Goal: Use online tool/utility: Utilize a website feature to perform a specific function

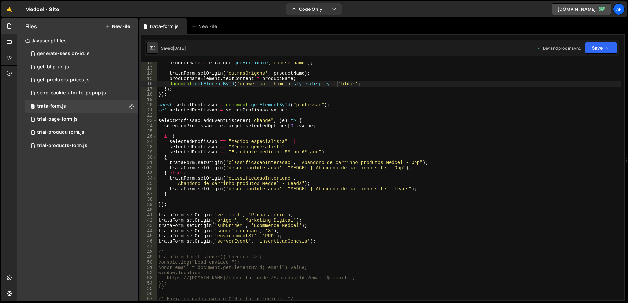
scroll to position [98, 0]
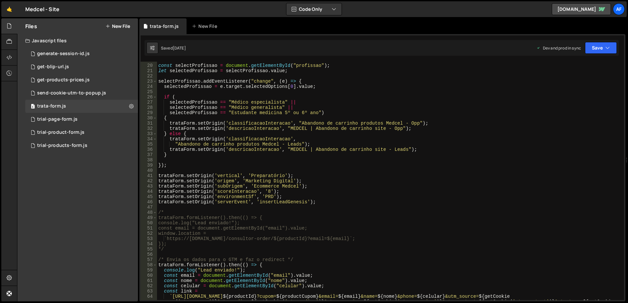
click at [285, 186] on div "const selectProfissao = document . getElementById ( "profissao" ) ; let selecte…" at bounding box center [389, 188] width 464 height 260
drag, startPoint x: 285, startPoint y: 186, endPoint x: 269, endPoint y: 186, distance: 16.4
click at [269, 186] on div "const selectProfissao = document . getElementById ( "profissao" ) ; let selecte…" at bounding box center [389, 188] width 464 height 260
paste textarea "-commerce"
click at [300, 127] on div "const selectProfissao = document . getElementById ( "profissao" ) ; let selecte…" at bounding box center [389, 188] width 464 height 260
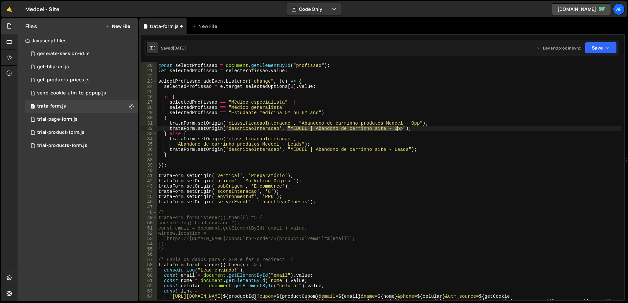
drag, startPoint x: 300, startPoint y: 127, endPoint x: 393, endPoint y: 127, distance: 92.6
click at [393, 127] on div "const selectProfissao = document . getElementById ( "profissao" ) ; let selecte…" at bounding box center [389, 188] width 464 height 260
paste textarea "Formulário pre-checkout site Medcel - dentro do perfil"
click at [297, 147] on div "const selectProfissao = document . getElementById ( "profissao" ) ; let selecte…" at bounding box center [389, 188] width 464 height 260
drag, startPoint x: 297, startPoint y: 147, endPoint x: 393, endPoint y: 149, distance: 95.5
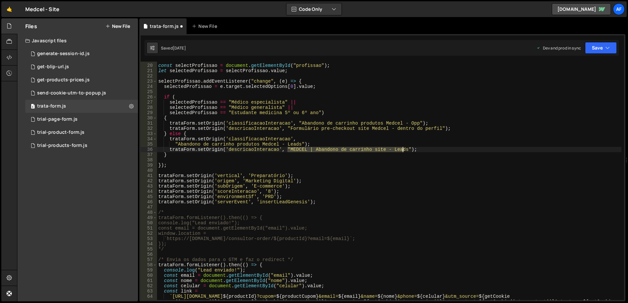
click at [393, 149] on div "const selectProfissao = document . getElementById ( "profissao" ) ; let selecte…" at bounding box center [389, 188] width 464 height 260
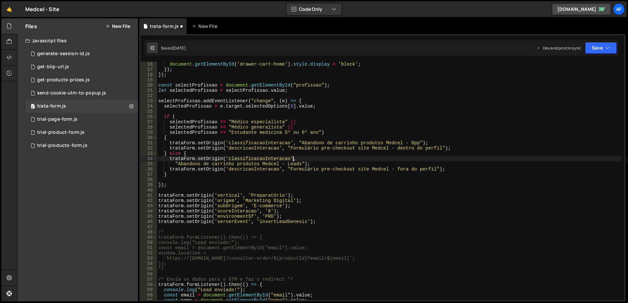
click at [335, 160] on div "document . getElementById ( 'drawer-cart-home' ) . style . display = 'block' ; …" at bounding box center [389, 186] width 464 height 249
click at [385, 138] on div "document . getElementById ( 'drawer-cart-home' ) . style . display = 'block' ; …" at bounding box center [389, 186] width 464 height 249
click at [454, 139] on div "document . getElementById ( 'drawer-cart-home' ) . style . display = 'block' ; …" at bounding box center [389, 186] width 464 height 249
click at [428, 122] on div "document . getElementById ( 'drawer-cart-home' ) . style . display = 'block' ; …" at bounding box center [389, 186] width 464 height 249
type textarea "selectedProfissao == "Médico especialista" ||"
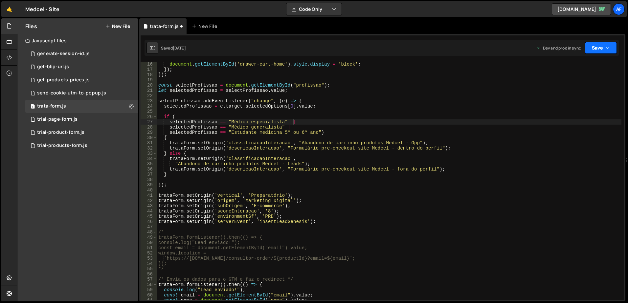
click at [609, 48] on icon "button" at bounding box center [607, 48] width 5 height 7
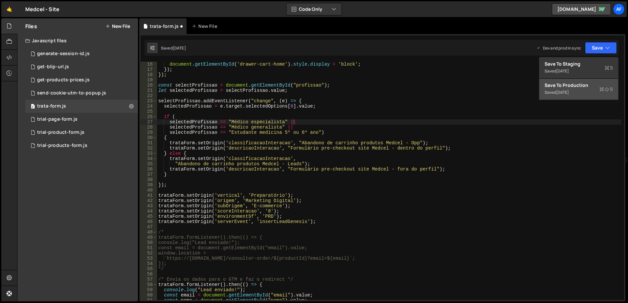
click at [567, 85] on div "Save to Production S" at bounding box center [578, 85] width 68 height 7
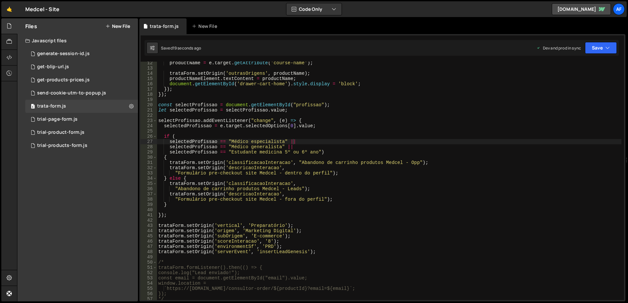
scroll to position [59, 0]
click at [10, 6] on link "🤙" at bounding box center [9, 9] width 16 height 16
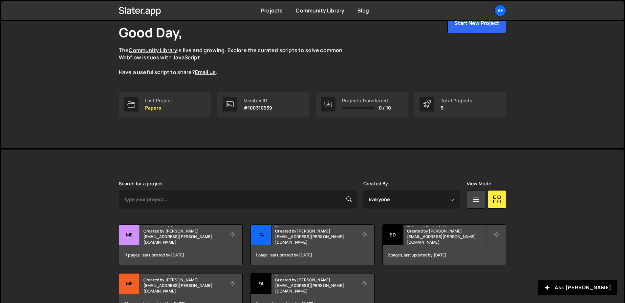
scroll to position [84, 0]
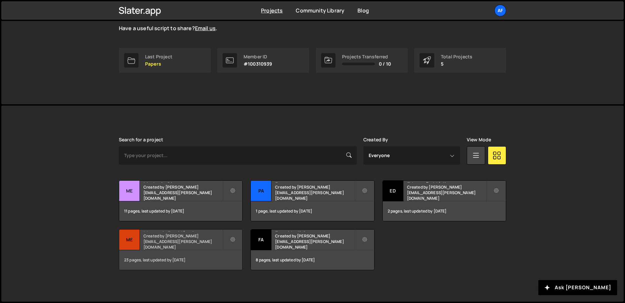
click at [186, 232] on h2 "Mentoria Residência" at bounding box center [182, 231] width 79 height 2
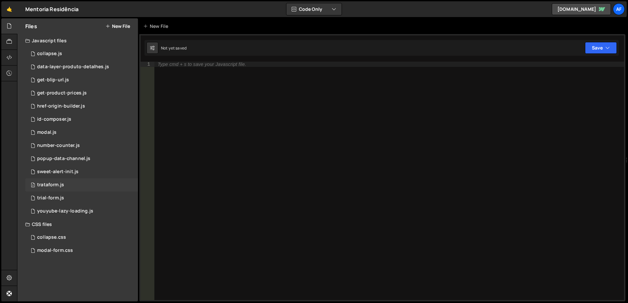
click at [55, 180] on div "3 trataform.js 0" at bounding box center [81, 185] width 113 height 13
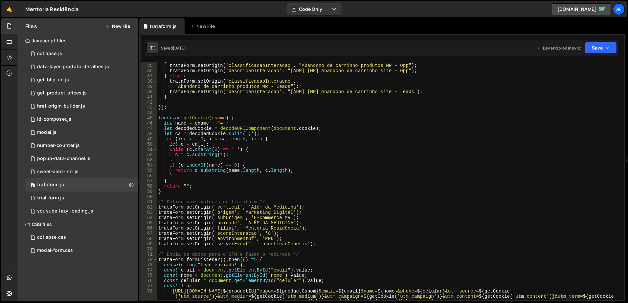
scroll to position [197, 0]
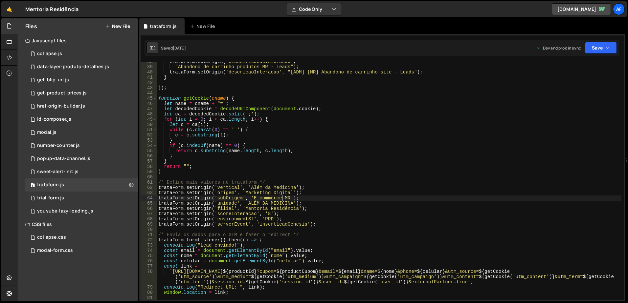
click at [283, 198] on div "trataForm . setOrigin ( 'classificacaoInteracao' , "Abandono de carrinho produt…" at bounding box center [389, 183] width 464 height 249
drag, startPoint x: 283, startPoint y: 198, endPoint x: 252, endPoint y: 198, distance: 31.2
click at [252, 198] on div "trataForm . setOrigin ( 'classificacaoInteracao' , "Abandono de carrinho produt…" at bounding box center [389, 183] width 464 height 249
paste textarea
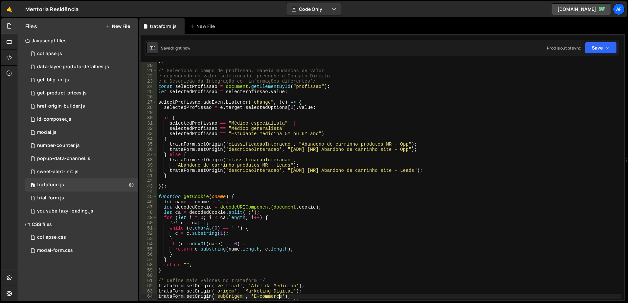
scroll to position [98, 0]
click at [402, 152] on div "}) ; /* Seleciona o campo de profissao, mapeia mudanças de valor e dependendo d…" at bounding box center [389, 182] width 464 height 249
click at [288, 149] on div "}) ; /* Seleciona o campo de profissao, mapeia mudanças de valor e dependendo d…" at bounding box center [389, 182] width 464 height 249
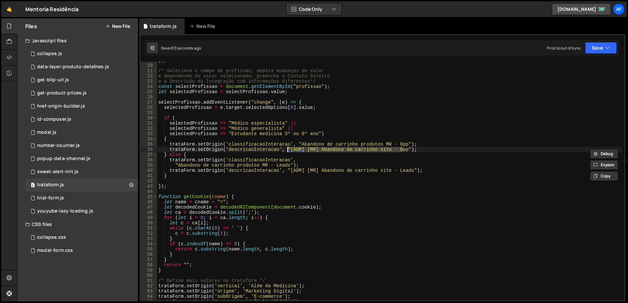
paste textarea "Formulário pre-checkout site MR - dentro do perfil"
click at [286, 170] on div "}) ; /* Seleciona o campo de profissao, mapeia mudanças de valor e dependendo d…" at bounding box center [389, 182] width 464 height 249
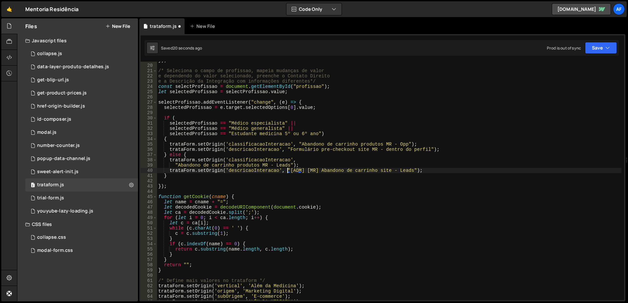
click at [408, 171] on div "}) ; /* Seleciona o campo de profissao, mapeia mudanças de valor e dependendo d…" at bounding box center [389, 182] width 464 height 249
paste textarea "Formulário pre-checkout site MR - fora do perfil"
click at [415, 159] on div "}) ; /* Seleciona o campo de profissao, mapeia mudanças de valor e dependendo d…" at bounding box center [389, 182] width 464 height 249
type textarea "} else {"
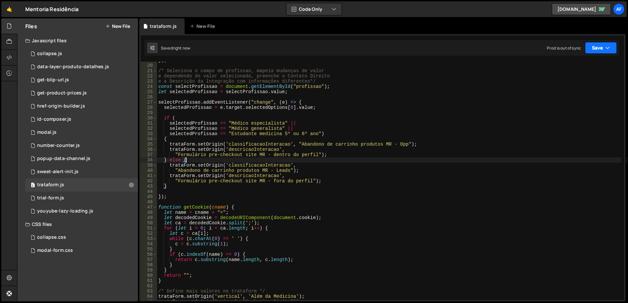
click at [604, 51] on button "Save" at bounding box center [601, 48] width 32 height 12
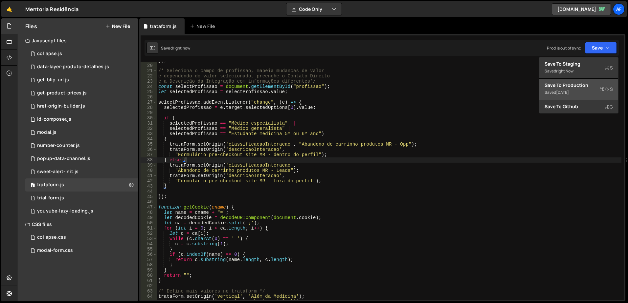
click at [564, 89] on div "Saved 3 months ago" at bounding box center [578, 93] width 68 height 8
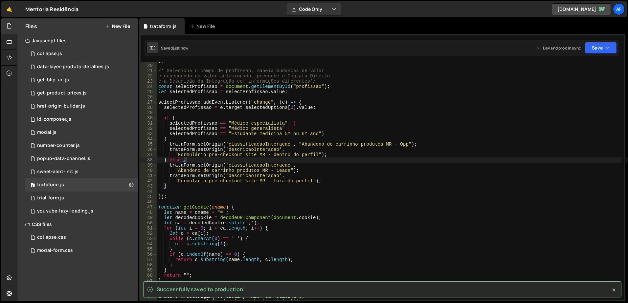
click at [613, 289] on icon at bounding box center [613, 290] width 7 height 7
